Goal: Information Seeking & Learning: Find specific fact

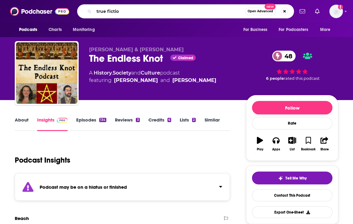
type input "true fiction"
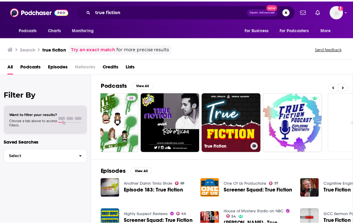
scroll to position [0, 308]
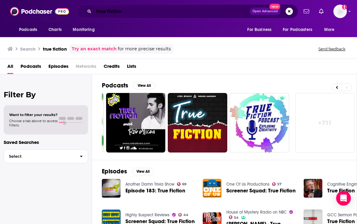
click at [139, 13] on input "true fiction" at bounding box center [172, 11] width 156 height 10
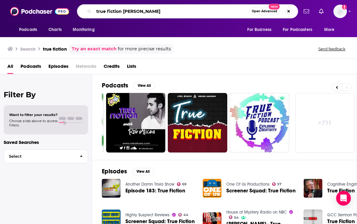
type input "true fiction [PERSON_NAME]"
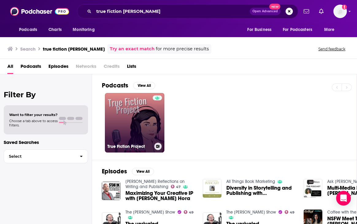
click at [141, 111] on link "True Fiction Project" at bounding box center [135, 123] width 60 height 60
